Goal: Navigation & Orientation: Go to known website

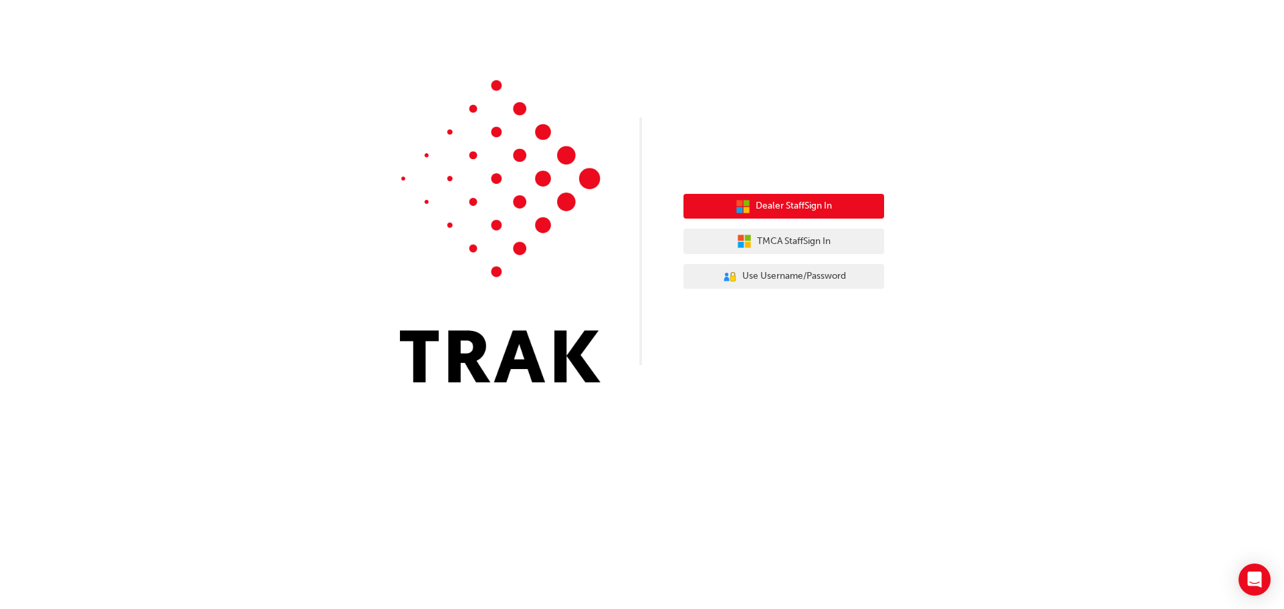
drag, startPoint x: 807, startPoint y: 206, endPoint x: 799, endPoint y: 204, distance: 8.9
click at [807, 207] on span "Dealer Staff Sign In" at bounding box center [794, 206] width 76 height 15
